Goal: Use online tool/utility: Utilize a website feature to perform a specific function

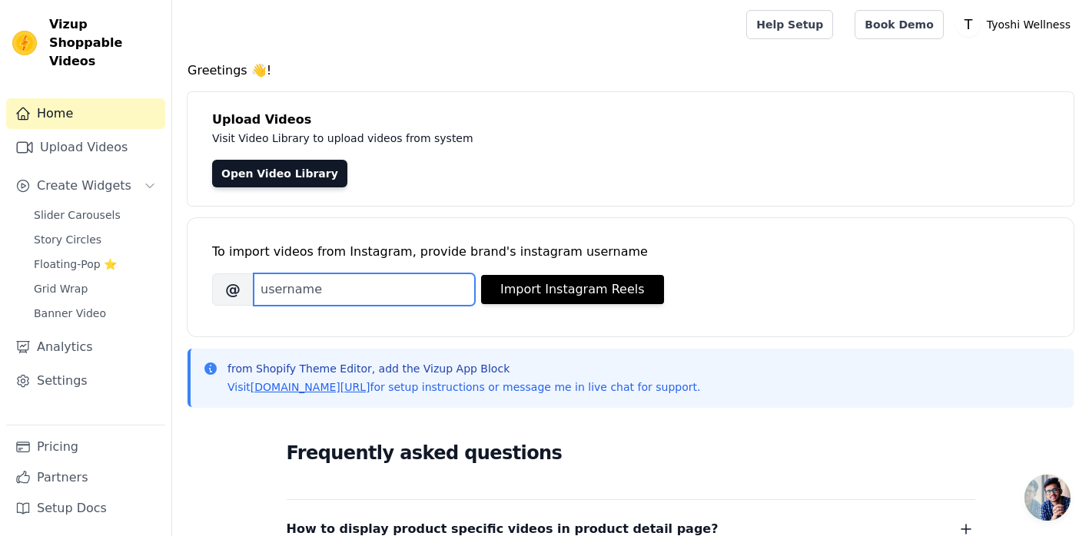
click at [371, 291] on input "Brand's Instagram Username" at bounding box center [364, 289] width 221 height 32
type input "tyoshi_wellness"
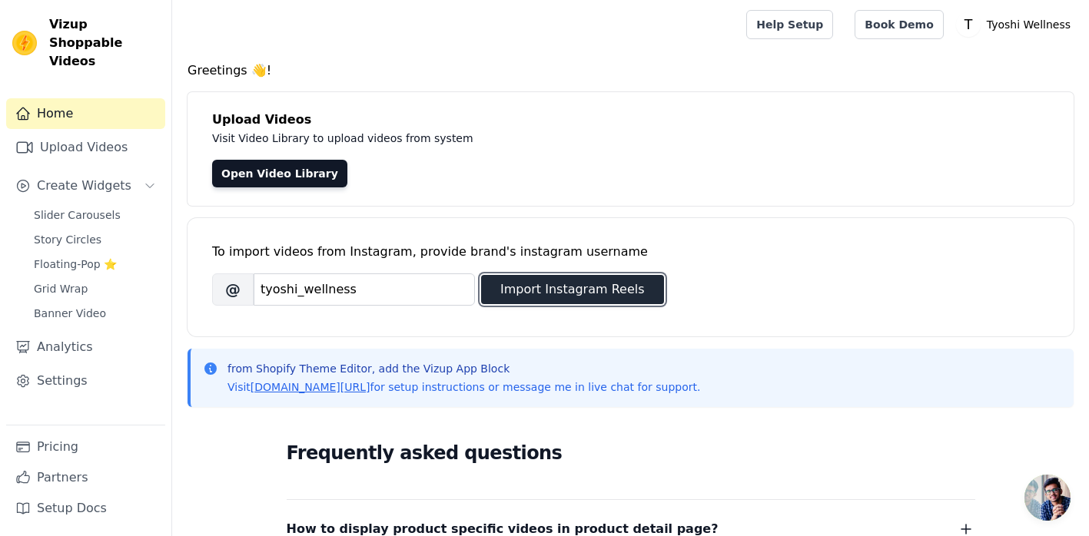
click at [542, 296] on button "Import Instagram Reels" at bounding box center [572, 289] width 183 height 29
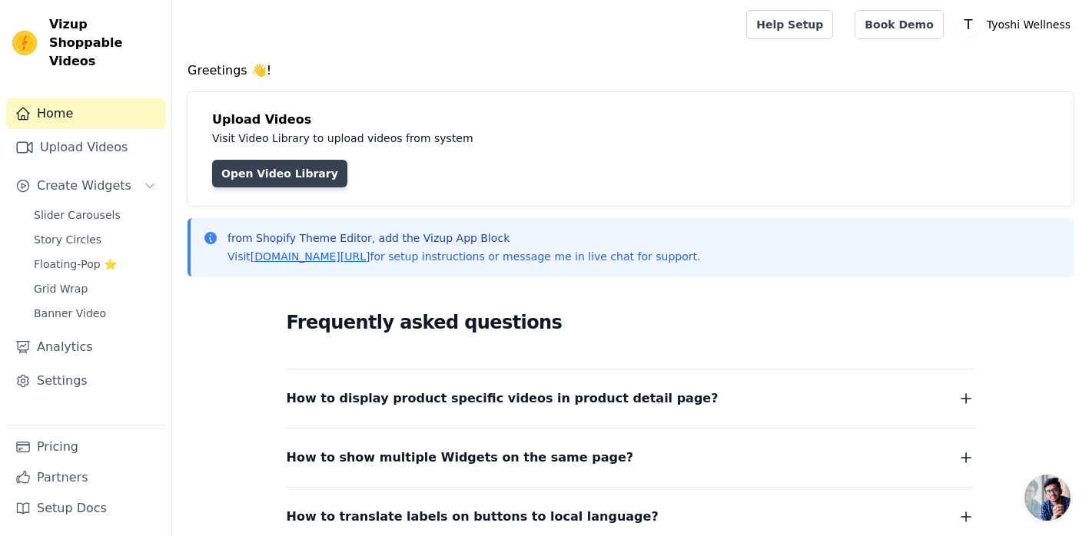
click at [276, 181] on link "Open Video Library" at bounding box center [279, 174] width 135 height 28
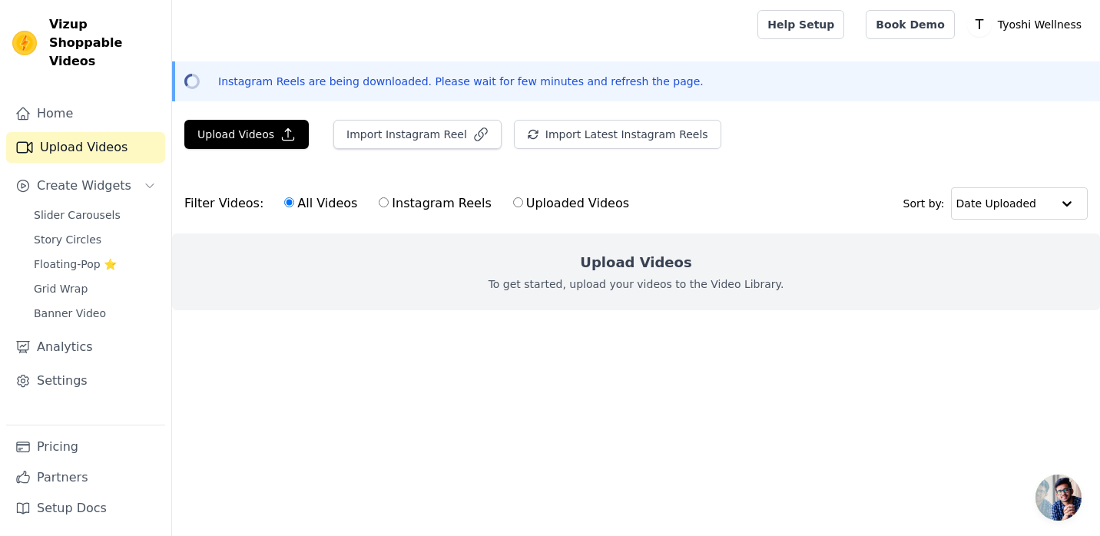
click at [379, 206] on input "Instagram Reels" at bounding box center [384, 202] width 10 height 10
radio input "true"
click at [513, 200] on input "Uploaded Videos" at bounding box center [518, 202] width 10 height 10
radio input "true"
click at [405, 129] on button "Import Instagram Reel" at bounding box center [417, 134] width 168 height 29
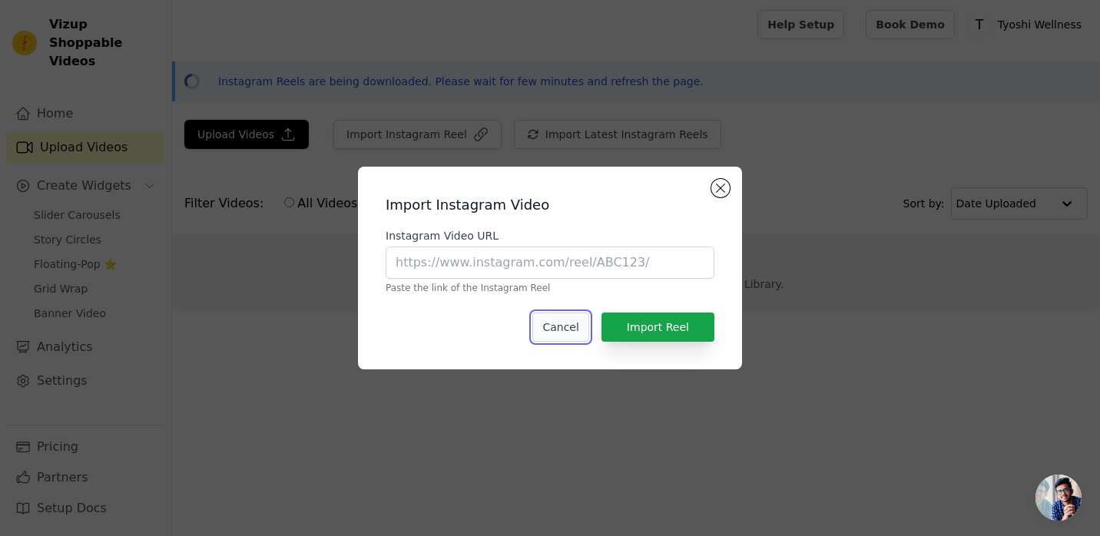
click at [575, 323] on button "Cancel" at bounding box center [560, 327] width 56 height 29
